Goal: Use online tool/utility: Use online tool/utility

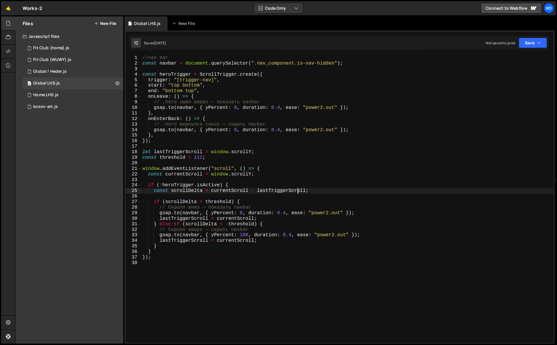
click at [298, 189] on div "//nav bar const navbar = document . querySelector ( ".nav_component.is-nav-hidd…" at bounding box center [347, 204] width 413 height 299
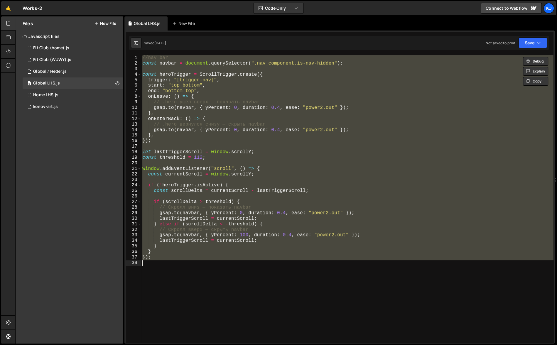
click at [218, 132] on div "//nav bar const navbar = document . querySelector ( ".nav_component.is-nav-hidd…" at bounding box center [347, 198] width 413 height 287
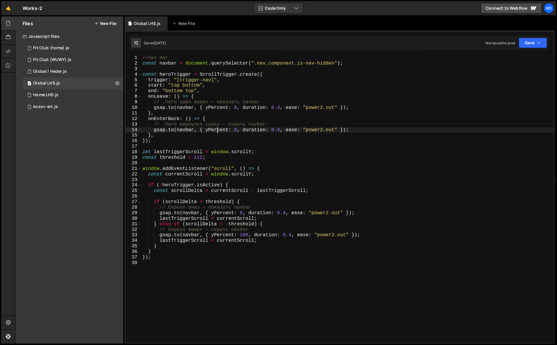
click at [218, 132] on div "//nav bar const navbar = document . querySelector ( ".nav_component.is-nav-hidd…" at bounding box center [347, 204] width 413 height 299
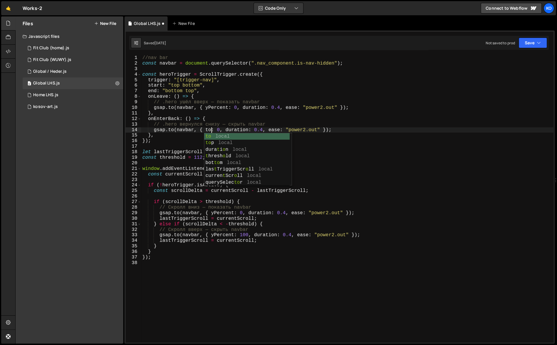
scroll to position [0, 4]
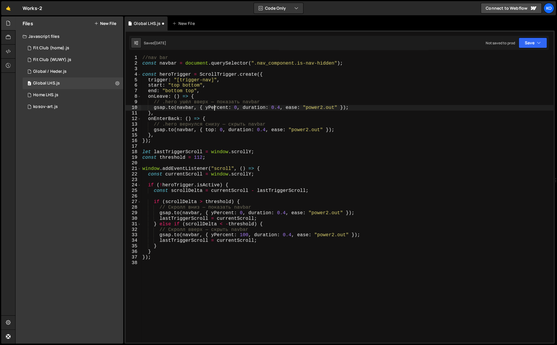
click at [216, 107] on div "//nav bar const navbar = document . querySelector ( ".nav_component.is-nav-hidd…" at bounding box center [347, 204] width 413 height 299
click at [324, 159] on div "//nav bar const navbar = document . querySelector ( ".nav_component.is-nav-hidd…" at bounding box center [347, 204] width 413 height 299
click at [529, 46] on button "Save" at bounding box center [533, 43] width 28 height 11
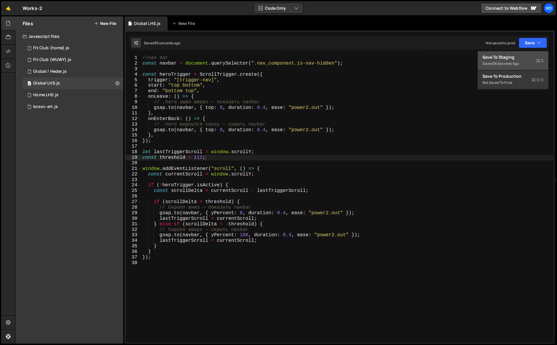
click at [517, 62] on div "36 seconds ago" at bounding box center [506, 63] width 26 height 5
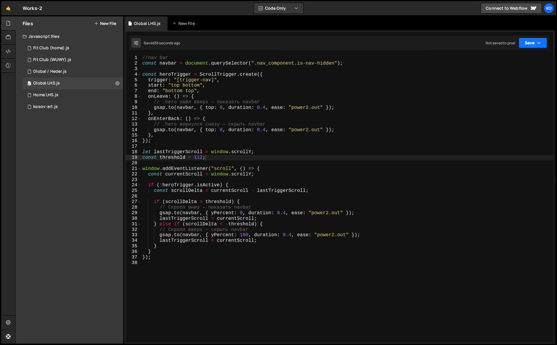
click at [531, 42] on button "Save" at bounding box center [533, 43] width 28 height 11
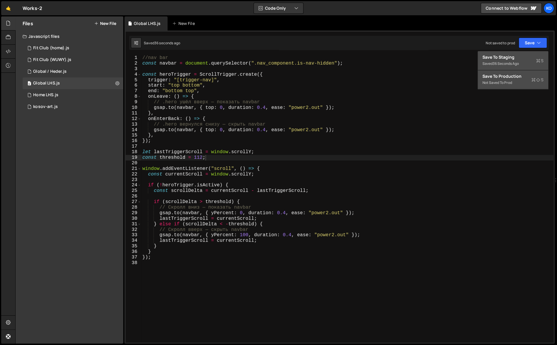
click at [512, 85] on div "Not saved to prod" at bounding box center [513, 82] width 61 height 7
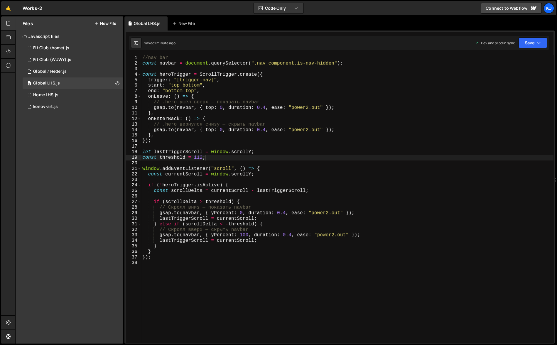
click at [221, 131] on div "//nav bar const navbar = document . querySelector ( ".nav_component.is-nav-hidd…" at bounding box center [347, 204] width 413 height 299
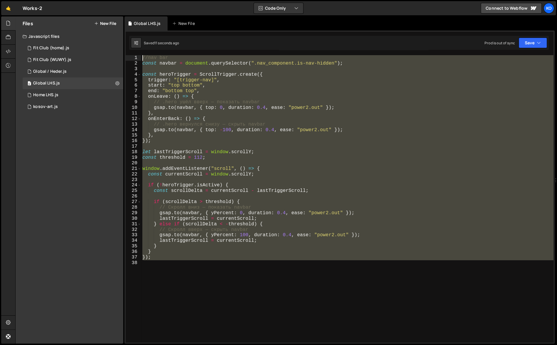
drag, startPoint x: 176, startPoint y: 262, endPoint x: 130, endPoint y: 55, distance: 212.4
click at [130, 55] on div "[DOMAIN_NAME](navbar, { top: -100, duration: 0.4, ease: "power2.out" }); 1 2 3 …" at bounding box center [340, 198] width 428 height 287
type textarea "//nav bar const navbar = document.querySelector(".nav_component.is-nav-hidden");"
paste textarea
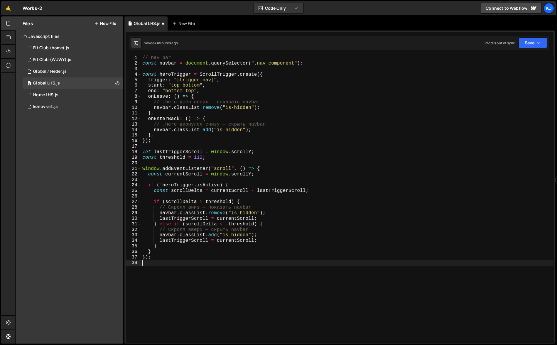
scroll to position [0, 0]
drag, startPoint x: 226, startPoint y: 109, endPoint x: 252, endPoint y: 106, distance: 26.6
click at [252, 106] on div "// nav bar const navbar = document . querySelector ( ".nav_component" ) ; const…" at bounding box center [347, 204] width 413 height 299
click at [295, 64] on div "// nav bar const navbar = document . querySelector ( ".nav_component" ) ; const…" at bounding box center [347, 204] width 413 height 299
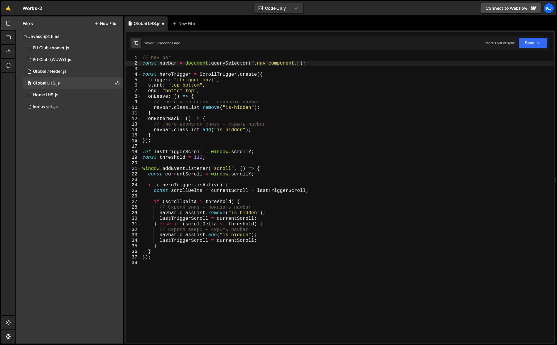
paste textarea "is-hidden"
click at [306, 65] on div "// nav bar const navbar = document . querySelector ( ".nav_component.is-hidden"…" at bounding box center [347, 204] width 413 height 299
click at [297, 65] on div "// nav bar const navbar = document . querySelector ( ".nav_component.is-nav-hid…" at bounding box center [347, 204] width 413 height 299
click at [335, 63] on div "// nav bar const navbar = document . querySelector ( ".nav_component.is-nav-hid…" at bounding box center [347, 204] width 413 height 299
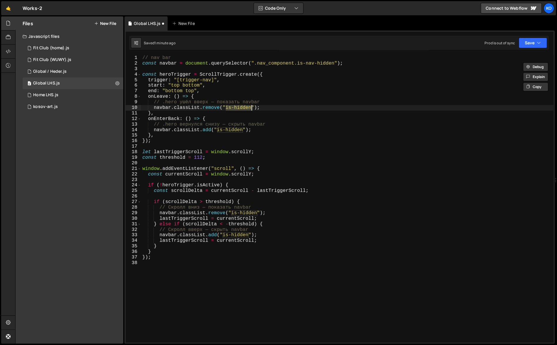
paste textarea "navbar.classList.remove(""
drag, startPoint x: 226, startPoint y: 109, endPoint x: 250, endPoint y: 106, distance: 24.8
click at [250, 106] on div "// nav bar const navbar = document . querySelector ( ".nav_component.is-nav-hid…" at bounding box center [347, 204] width 413 height 299
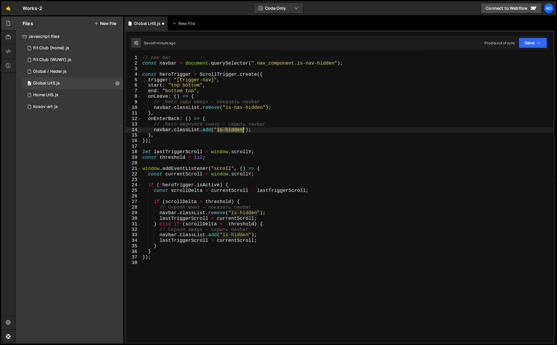
drag, startPoint x: 218, startPoint y: 132, endPoint x: 243, endPoint y: 129, distance: 25.5
click at [243, 129] on div "// nav bar const navbar = document . querySelector ( ".nav_component.is-nav-hid…" at bounding box center [347, 204] width 413 height 299
paste textarea "nav-"
paste textarea "navbar.classList.remove"
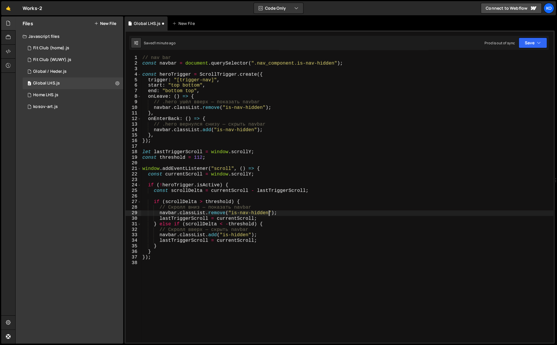
drag, startPoint x: 232, startPoint y: 214, endPoint x: 256, endPoint y: 211, distance: 24.1
click at [256, 211] on div "// nav bar const navbar = document . querySelector ( ".nav_component.is-nav-hid…" at bounding box center [347, 204] width 413 height 299
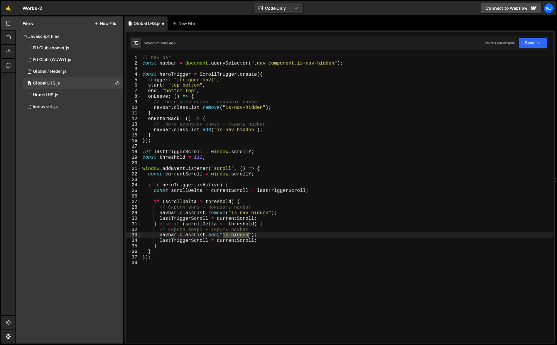
drag, startPoint x: 222, startPoint y: 237, endPoint x: 248, endPoint y: 235, distance: 26.2
click at [248, 235] on div "// nav bar const navbar = document . querySelector ( ".nav_component.is-nav-hid…" at bounding box center [347, 204] width 413 height 299
paste textarea "nav-"
type textarea "});"
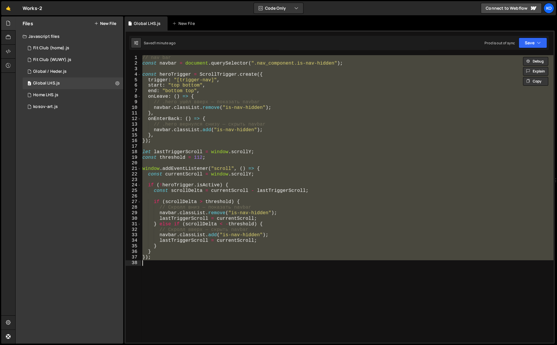
paste textarea
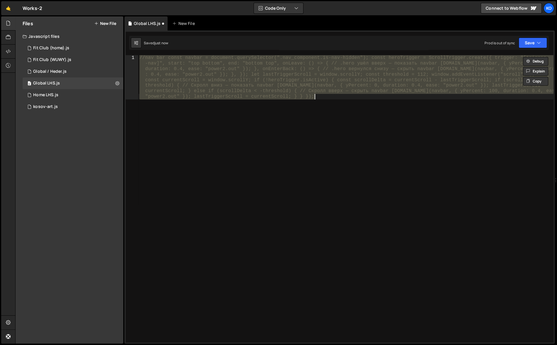
type textarea "});"
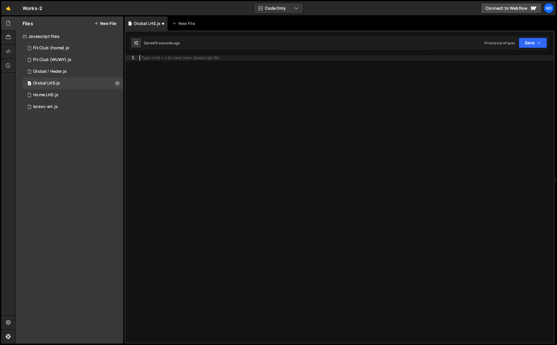
paste textarea "Дело в том, что у меня ещё подвязан JavaScript под этот nav, весь nav hidden."
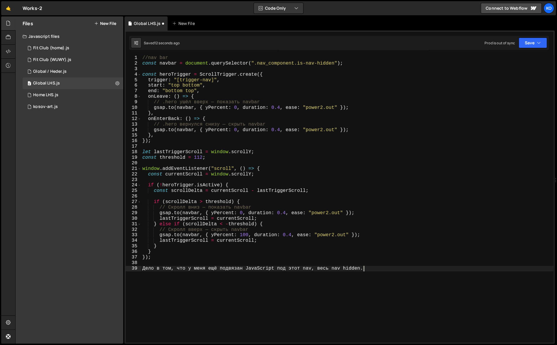
click at [187, 261] on div "//nav bar const navbar = document . querySelector ( ".nav_component.is-nav-hidd…" at bounding box center [347, 204] width 413 height 299
type textarea "Дело в том, что у меня ещё подвязан JavaScript под этот nav, весь nav hidden."
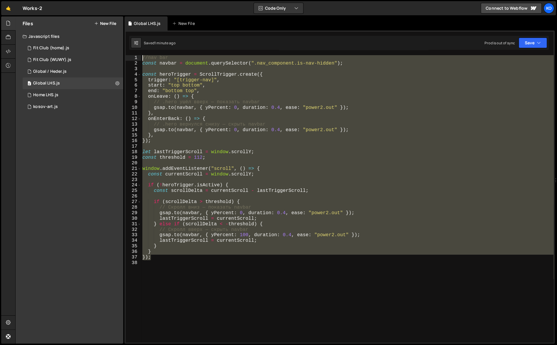
type textarea "//nav bar const navbar = document.querySelector(".nav_component.is-nav-hidden");"
drag, startPoint x: 166, startPoint y: 260, endPoint x: 124, endPoint y: 55, distance: 208.4
click at [124, 55] on div "//nav bar const navbar = document.querySelector(".nav_component.is-nav-hidden")…" at bounding box center [339, 187] width 430 height 313
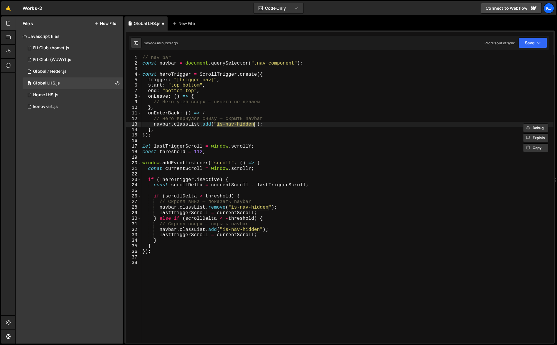
drag, startPoint x: 217, startPoint y: 126, endPoint x: 255, endPoint y: 122, distance: 38.0
click at [255, 122] on div "// nav bar const navbar = document . querySelector ( ".nav_component" ) ; const…" at bounding box center [347, 204] width 413 height 299
click at [295, 64] on div "// nav bar const navbar = document . querySelector ( ".nav_component" ) ; const…" at bounding box center [347, 204] width 413 height 299
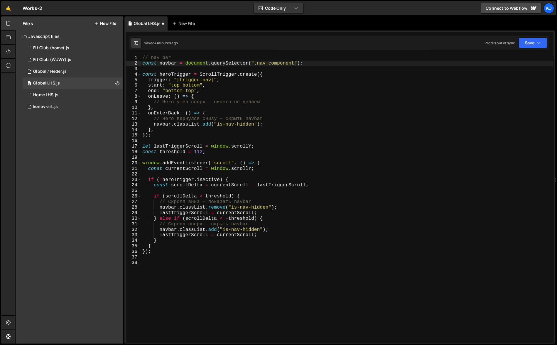
scroll to position [0, 9]
paste textarea "is-nav-hidden"
click at [213, 230] on div "// nav bar const navbar = document . querySelector ( ".nav_component.is-nav-hid…" at bounding box center [347, 204] width 413 height 299
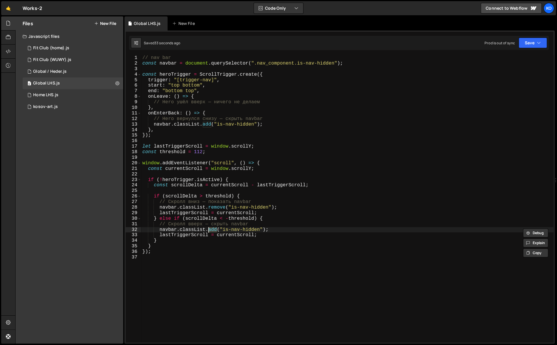
click at [209, 208] on div "// nav bar const navbar = document . querySelector ( ".nav_component.is-nav-hid…" at bounding box center [347, 204] width 413 height 299
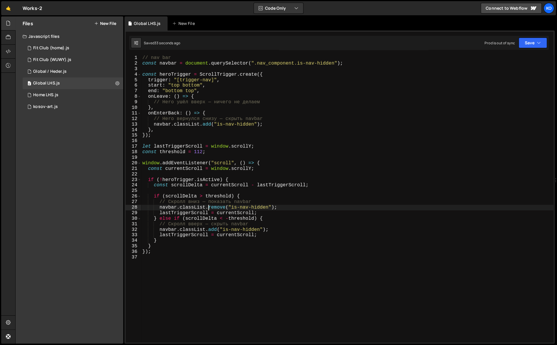
paste textarea "add"
click at [212, 231] on div "// nav bar const navbar = document . querySelector ( ".nav_component.is-nav-hid…" at bounding box center [347, 204] width 413 height 299
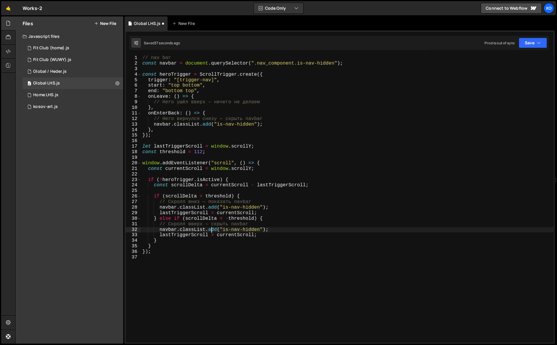
click at [212, 231] on div "// nav bar const navbar = document . querySelector ( ".nav_component.is-nav-hid…" at bounding box center [347, 204] width 413 height 299
paste textarea "remove"
type textarea "navbar.classList.remove("is-nav-hidden");"
click at [203, 256] on div "// nav bar const navbar = document . querySelector ( ".nav_component.is-nav-hid…" at bounding box center [347, 204] width 413 height 299
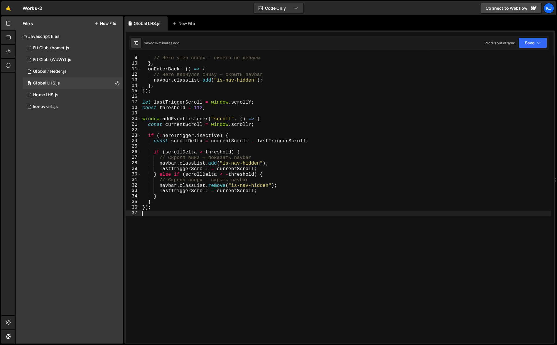
scroll to position [0, 0]
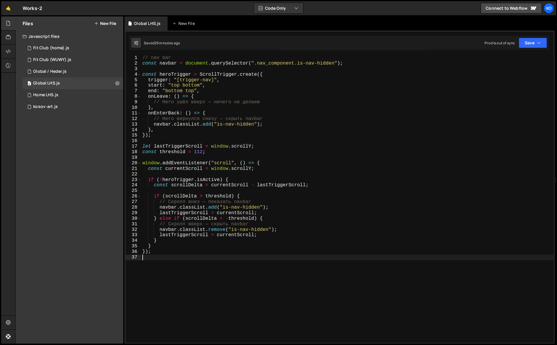
type textarea "});"
